Goal: Information Seeking & Learning: Find specific fact

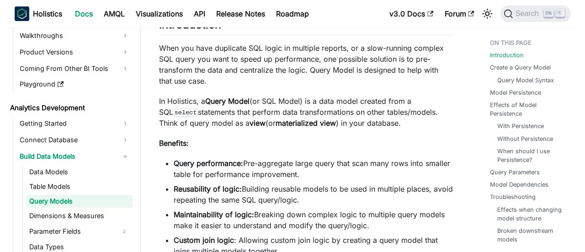
scroll to position [192, 0]
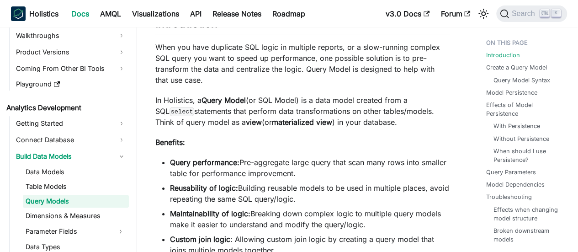
click at [518, 13] on span "Search" at bounding box center [525, 14] width 32 height 8
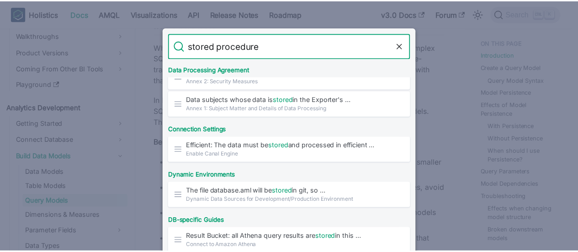
scroll to position [0, 0]
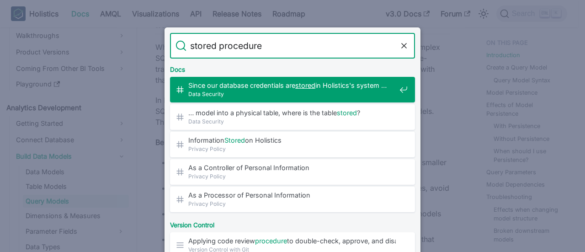
click at [290, 43] on input "stored procedure" at bounding box center [292, 46] width 212 height 26
click at [305, 44] on input "stored procedure" at bounding box center [292, 46] width 212 height 26
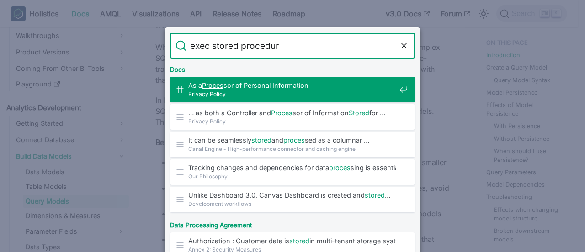
type input "exec stored procedure"
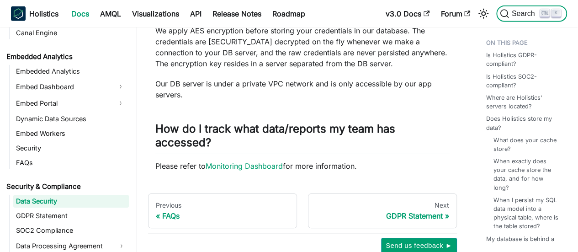
scroll to position [1401, 0]
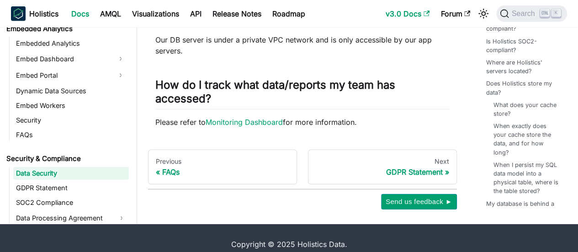
click at [414, 16] on link "v3.0 Docs" at bounding box center [407, 13] width 55 height 15
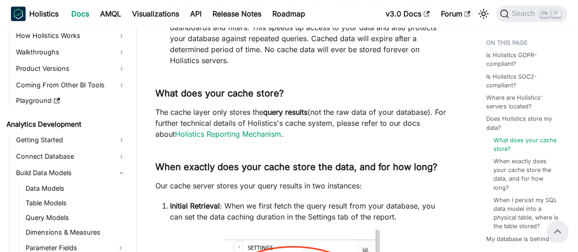
scroll to position [0, 0]
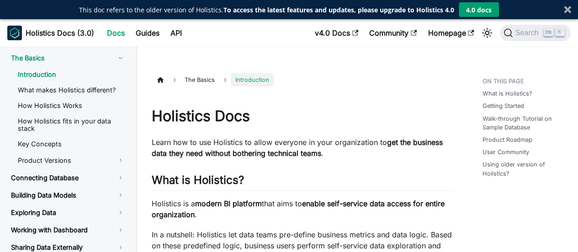
click at [491, 11] on button "4.0 docs" at bounding box center [479, 9] width 40 height 15
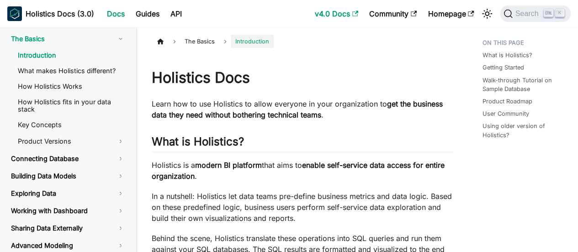
click at [337, 14] on link "v4.0 Docs" at bounding box center [336, 13] width 54 height 15
